Goal: Information Seeking & Learning: Learn about a topic

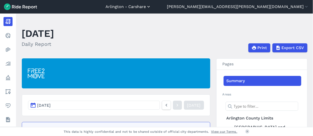
click at [151, 7] on icon "button" at bounding box center [148, 6] width 5 height 5
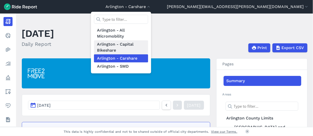
click at [148, 45] on link "Arlington - Capital Bikeshare" at bounding box center [121, 47] width 54 height 14
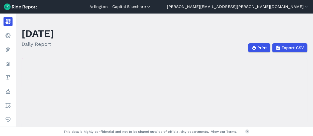
click at [151, 7] on icon "button" at bounding box center [148, 6] width 5 height 5
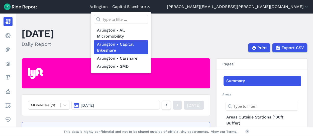
click at [201, 7] on div at bounding box center [156, 68] width 313 height 136
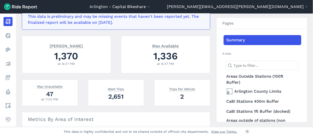
scroll to position [125, 0]
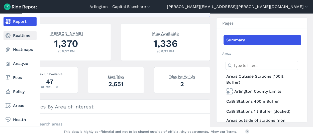
click at [13, 35] on link "Realtime" at bounding box center [20, 35] width 33 height 9
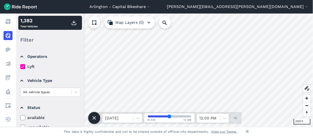
click at [143, 18] on div "2000 ft 1,382 Total Vehicles Filter Operators Lyft Vehicle Type All vehicle typ…" at bounding box center [164, 71] width 297 height 114
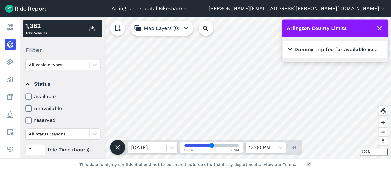
scroll to position [75, 0]
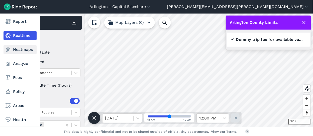
click at [19, 50] on link "Heatmaps" at bounding box center [20, 49] width 33 height 9
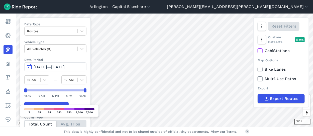
click at [64, 65] on span "[DATE]—[DATE]" at bounding box center [49, 67] width 31 height 5
click at [43, 65] on span "[DATE]—[DATE]" at bounding box center [49, 67] width 31 height 5
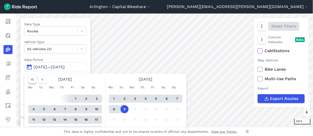
click at [34, 79] on icon "button" at bounding box center [32, 79] width 5 height 5
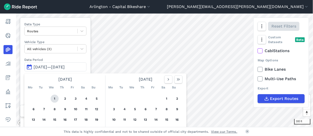
click at [55, 97] on button "1" at bounding box center [55, 99] width 8 height 8
click at [87, 63] on div "Data Type Routes Vehicle Type All vehicles (3) Data Period [DATE]—[DATE] [DATE]…" at bounding box center [55, 83] width 71 height 130
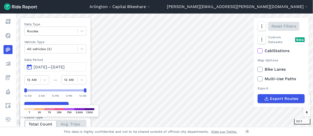
click at [57, 66] on span "[DATE]—[DATE]" at bounding box center [49, 67] width 31 height 5
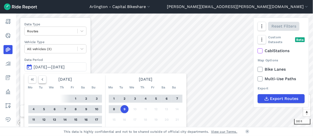
click at [43, 77] on icon "button" at bounding box center [42, 79] width 5 height 5
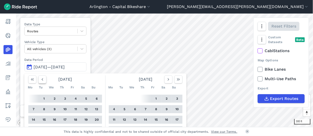
click at [43, 77] on icon "button" at bounding box center [42, 79] width 5 height 5
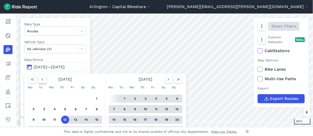
click at [43, 77] on icon "button" at bounding box center [42, 79] width 5 height 5
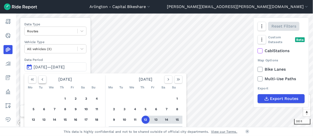
click at [43, 77] on icon "button" at bounding box center [42, 79] width 5 height 5
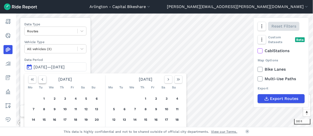
click at [43, 77] on icon "button" at bounding box center [42, 79] width 5 height 5
click at [54, 98] on button "1" at bounding box center [55, 99] width 8 height 8
click at [78, 59] on label "Data Period" at bounding box center [55, 59] width 62 height 5
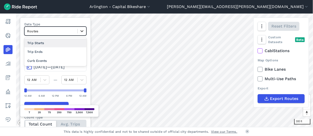
click at [80, 30] on icon at bounding box center [81, 31] width 3 height 2
click at [81, 48] on icon at bounding box center [81, 48] width 5 height 5
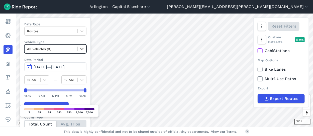
click at [81, 48] on icon at bounding box center [81, 48] width 5 height 5
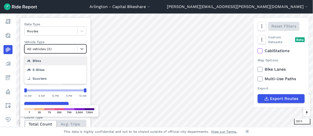
click at [63, 60] on div "Bikes" at bounding box center [55, 60] width 62 height 9
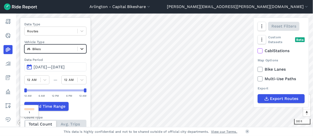
click at [82, 48] on icon at bounding box center [81, 48] width 5 height 5
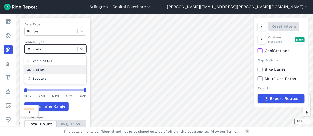
click at [74, 69] on div "E-Bikes" at bounding box center [55, 69] width 62 height 9
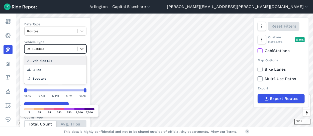
click at [82, 48] on icon at bounding box center [81, 48] width 5 height 5
click at [77, 62] on div "All vehicles (3)" at bounding box center [55, 60] width 62 height 9
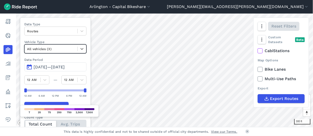
click at [51, 67] on span "[DATE]—[DATE]" at bounding box center [49, 67] width 31 height 5
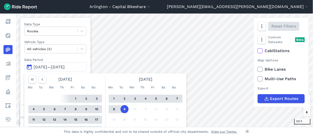
click at [75, 98] on button "1" at bounding box center [76, 99] width 8 height 8
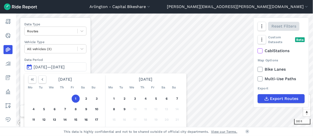
click at [75, 97] on button "1" at bounding box center [76, 99] width 8 height 8
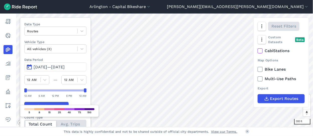
click at [51, 65] on span "[DATE]—[DATE]" at bounding box center [49, 67] width 31 height 5
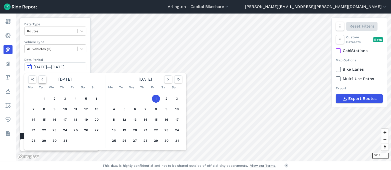
click at [43, 78] on icon "button" at bounding box center [42, 79] width 5 height 5
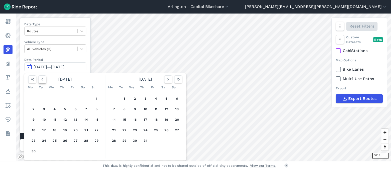
click at [43, 78] on icon "button" at bounding box center [42, 79] width 5 height 5
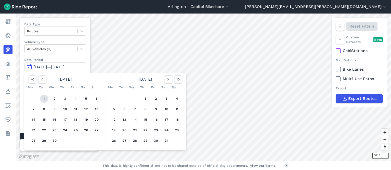
click at [45, 98] on button "1" at bounding box center [44, 99] width 8 height 8
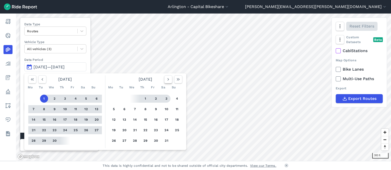
click at [170, 78] on icon "button" at bounding box center [168, 79] width 5 height 5
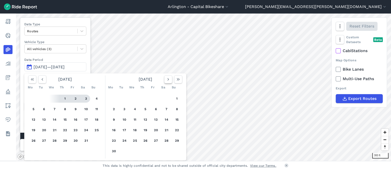
click at [170, 78] on icon "button" at bounding box center [168, 79] width 5 height 5
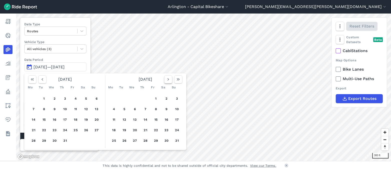
click at [170, 78] on icon "button" at bounding box center [168, 79] width 5 height 5
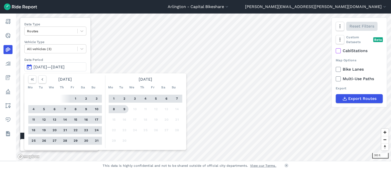
click at [125, 109] on button "9" at bounding box center [125, 109] width 8 height 8
